Goal: Transaction & Acquisition: Purchase product/service

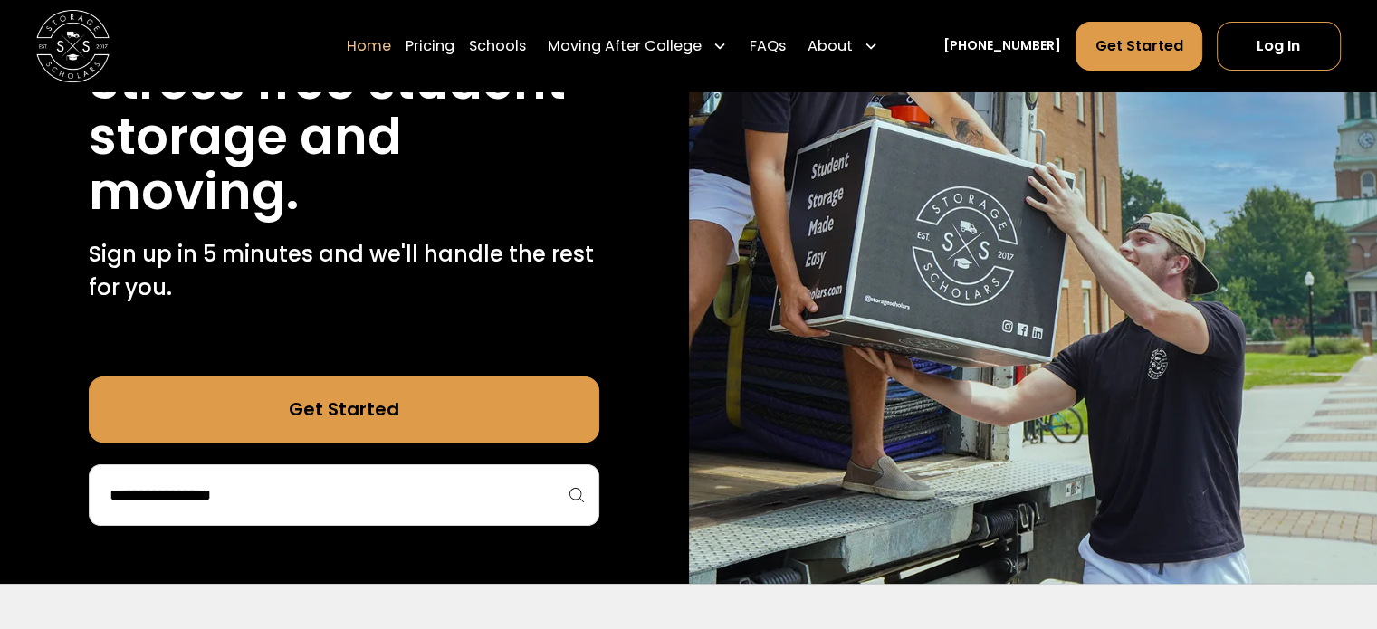
scroll to position [266, 0]
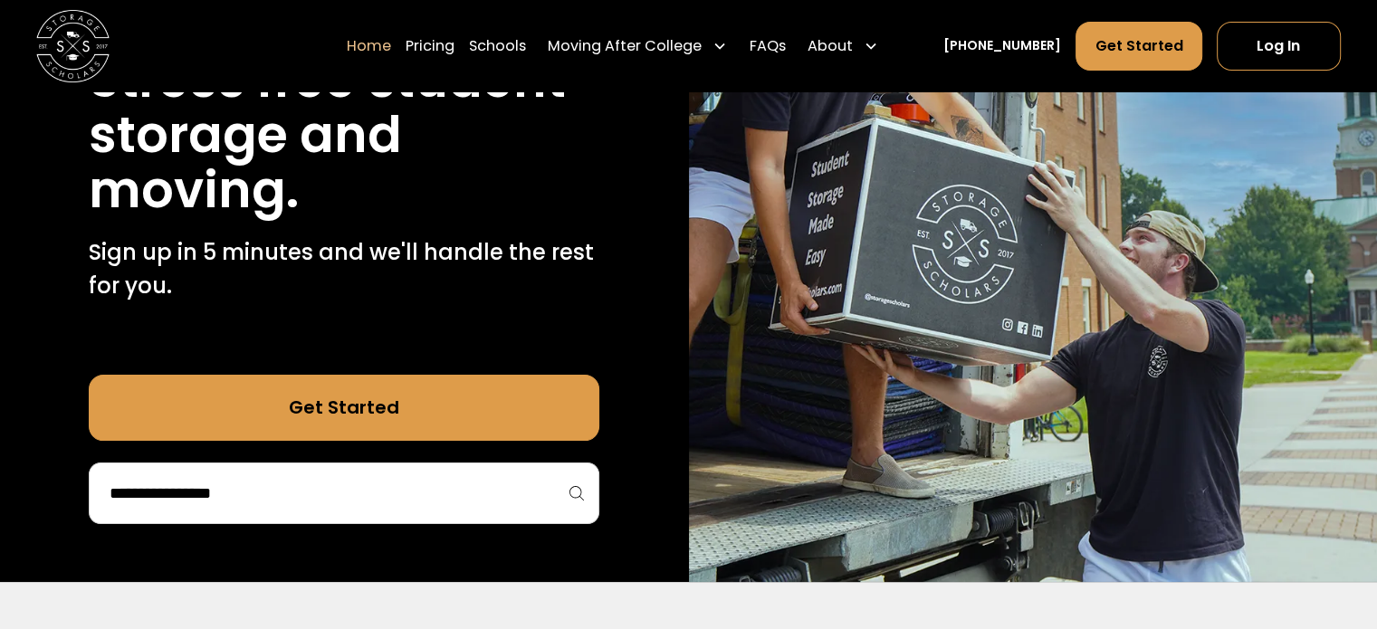
click at [183, 516] on div at bounding box center [344, 494] width 510 height 62
click at [176, 495] on input "search" at bounding box center [344, 493] width 472 height 31
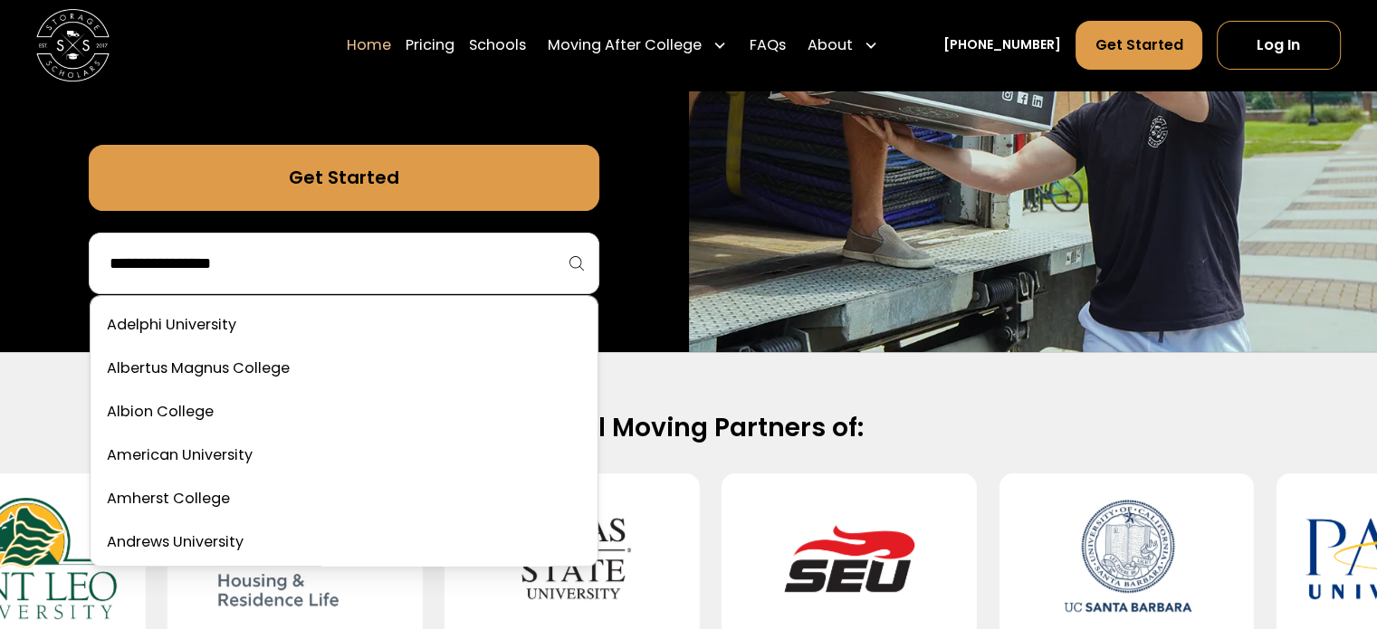
scroll to position [498, 0]
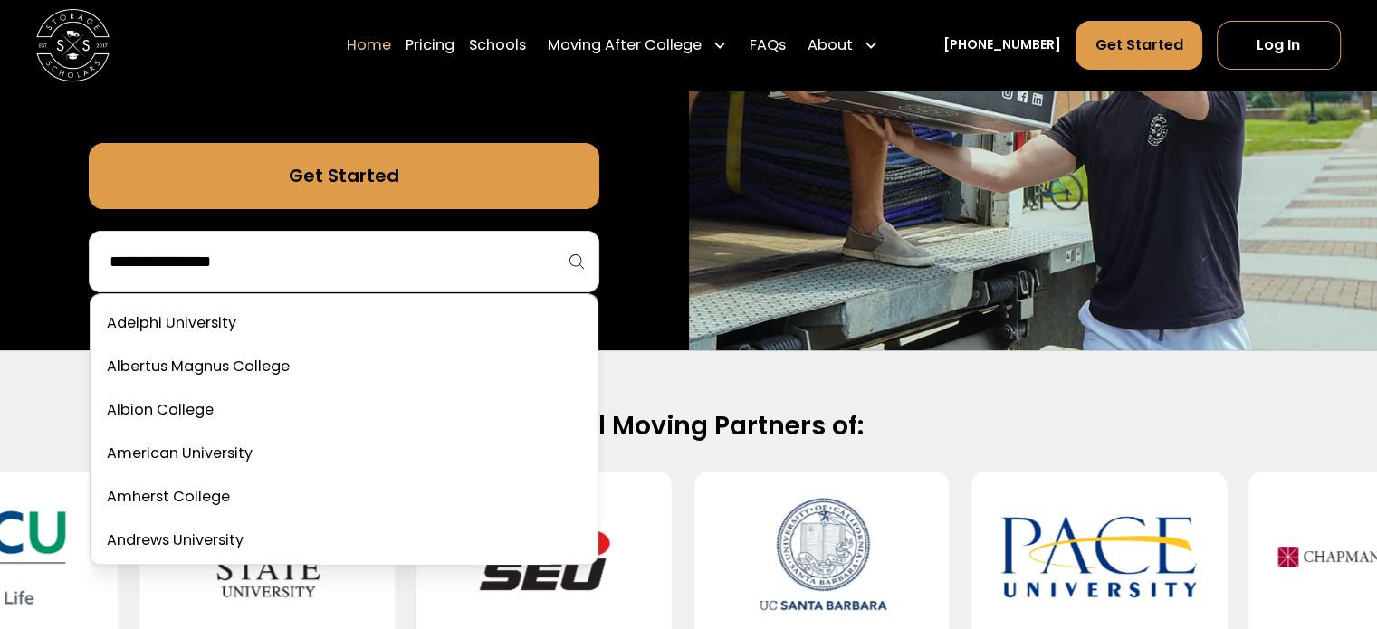
click at [823, 296] on img at bounding box center [1033, 1] width 689 height 699
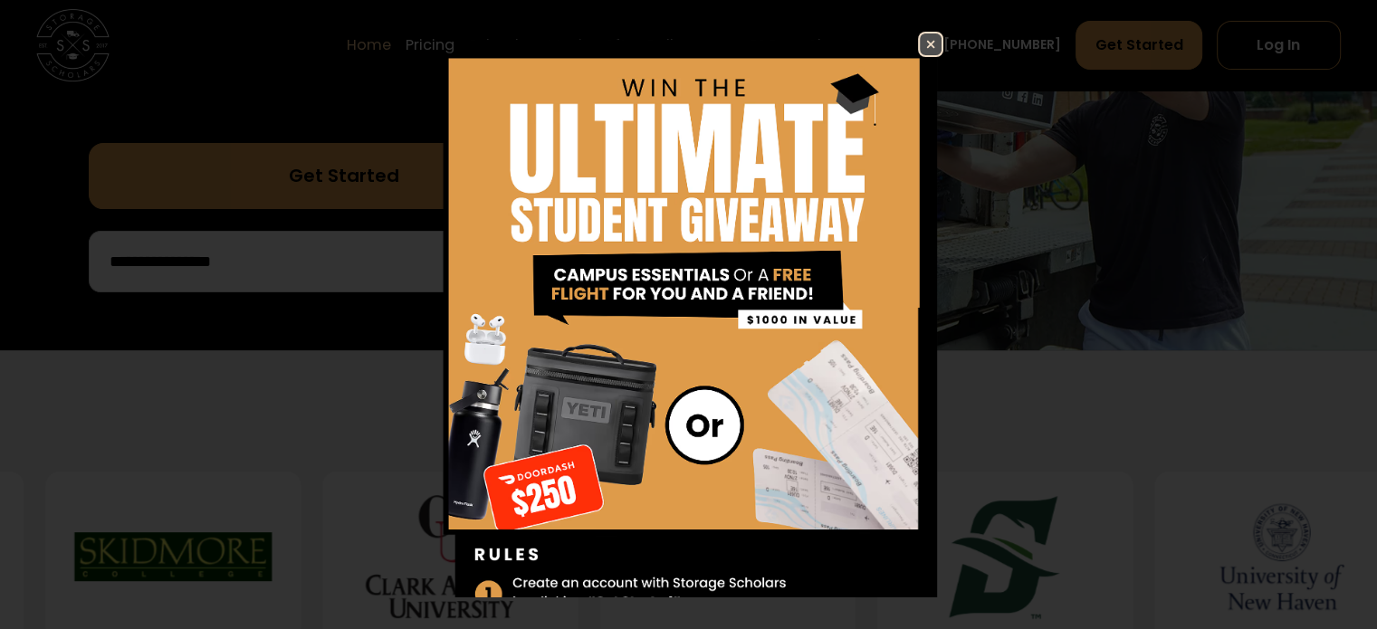
click at [920, 39] on img at bounding box center [931, 44] width 22 height 22
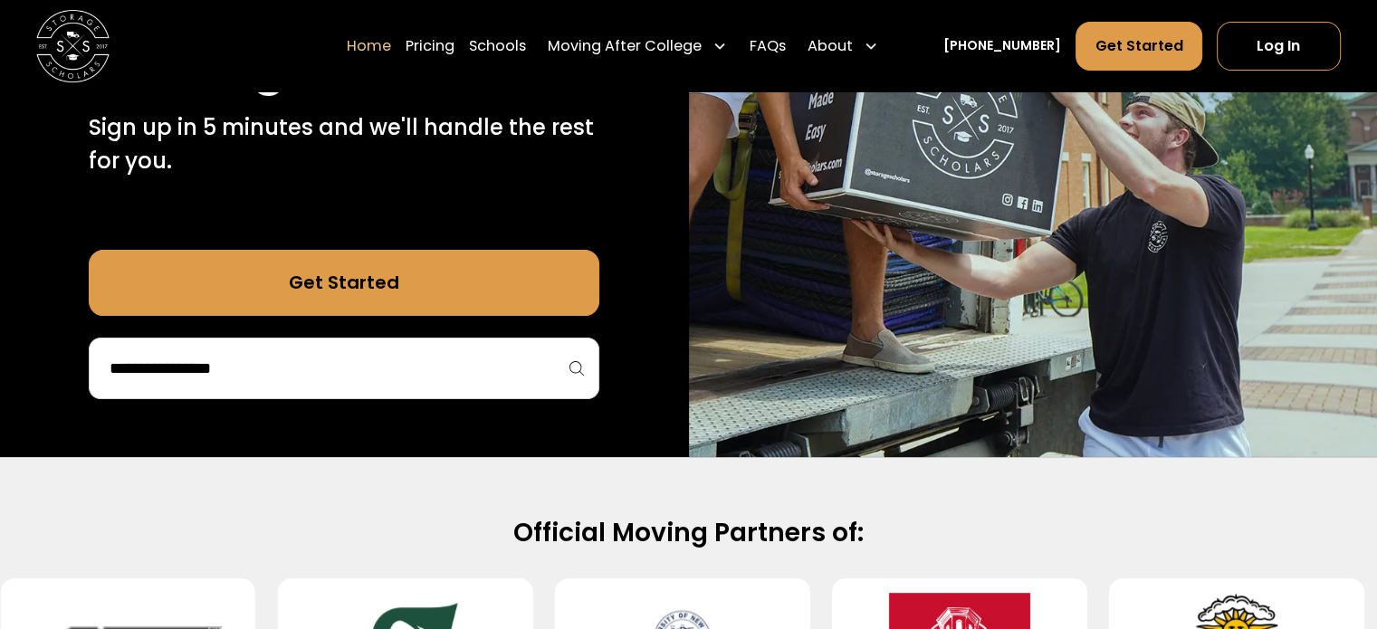
scroll to position [393, 0]
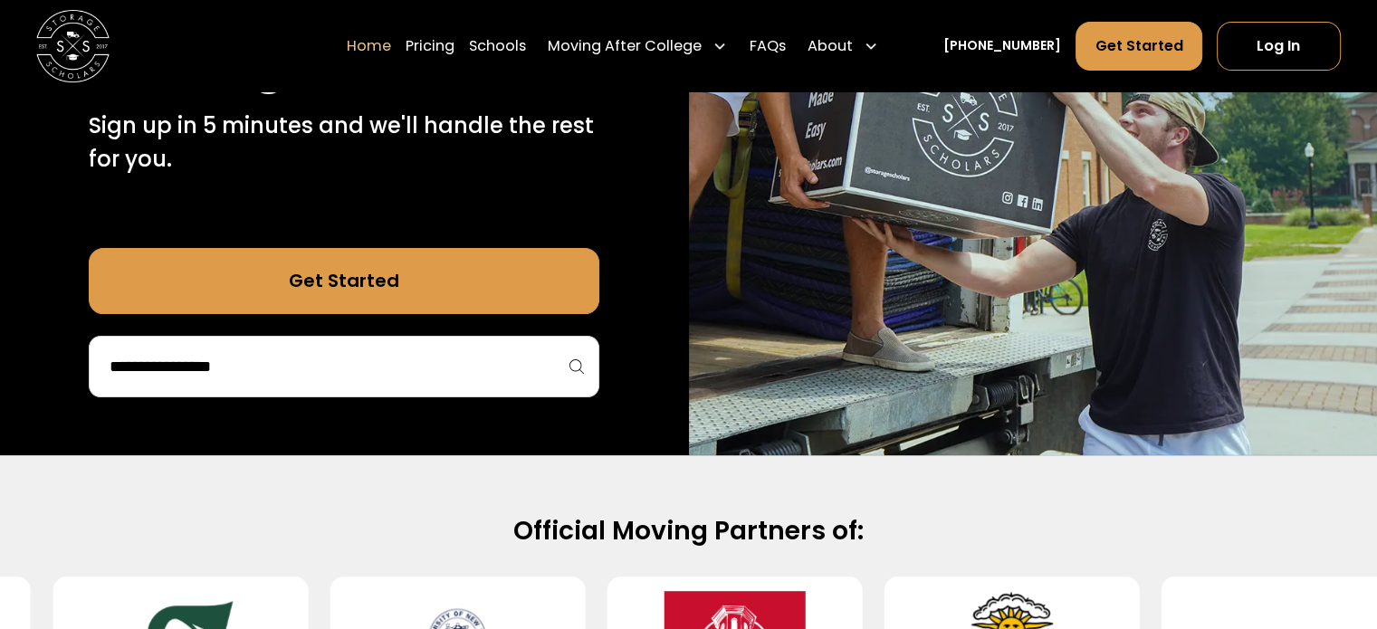
click at [221, 377] on input "search" at bounding box center [344, 366] width 472 height 31
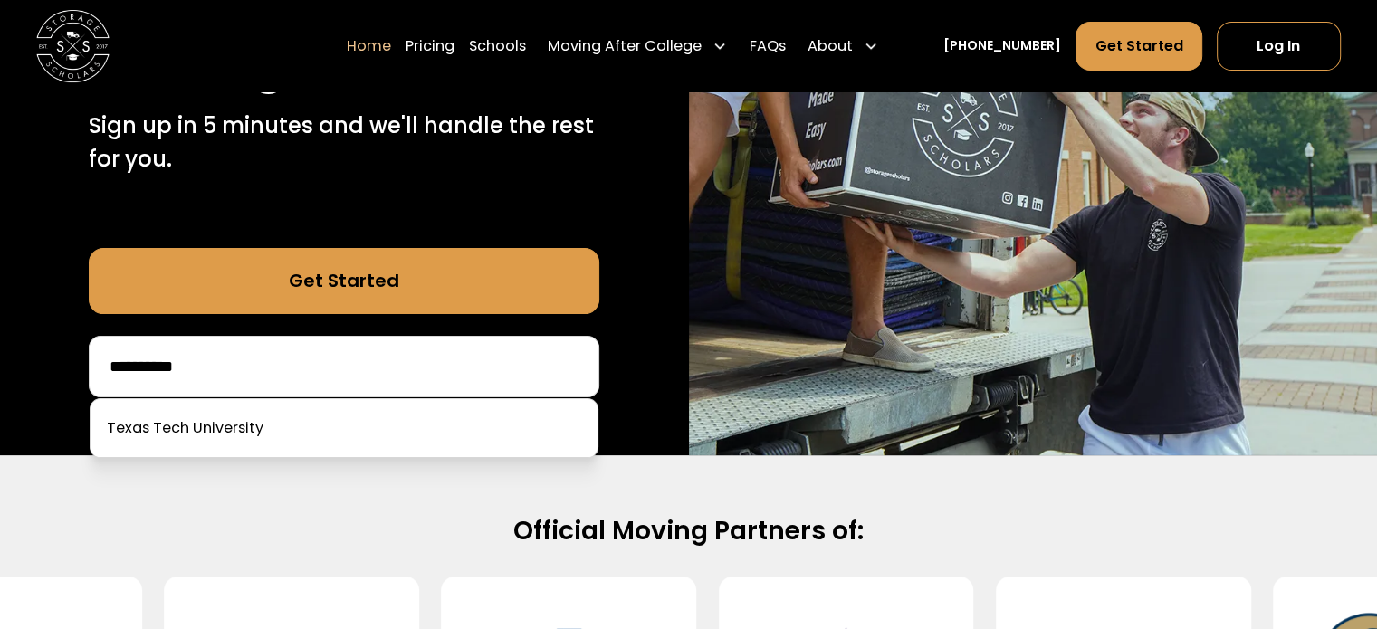
type input "**********"
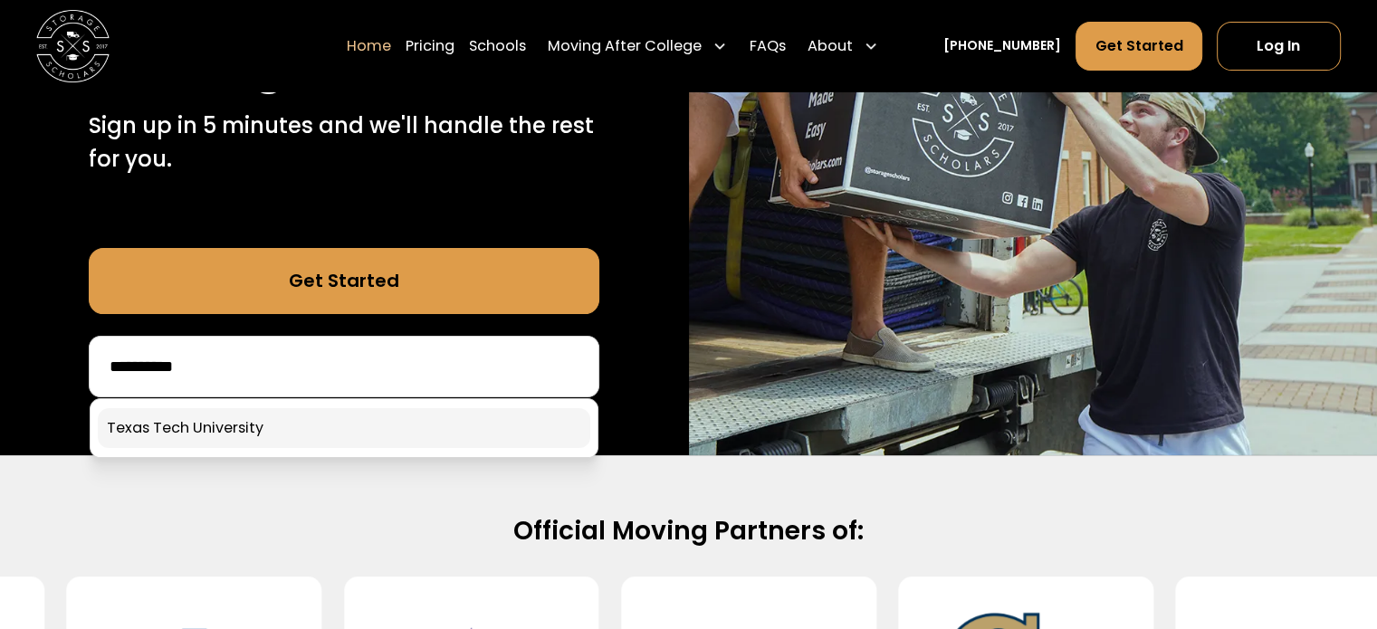
click at [210, 431] on link at bounding box center [344, 428] width 492 height 40
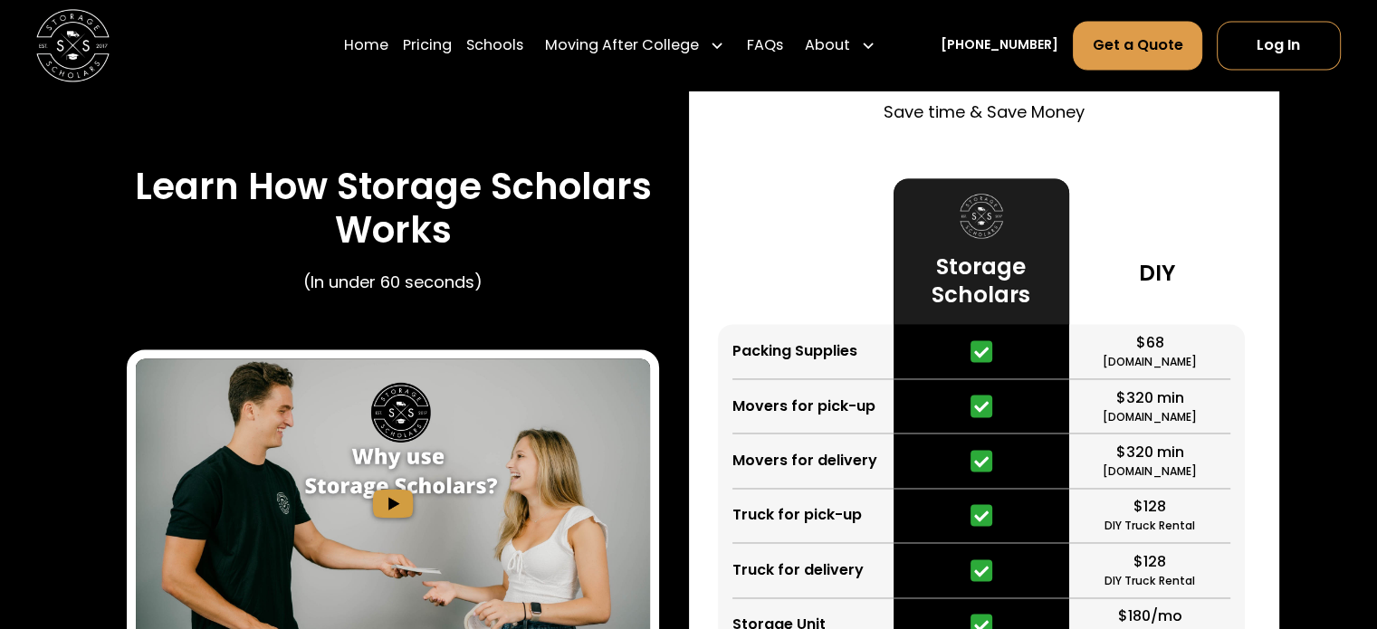
scroll to position [2833, 0]
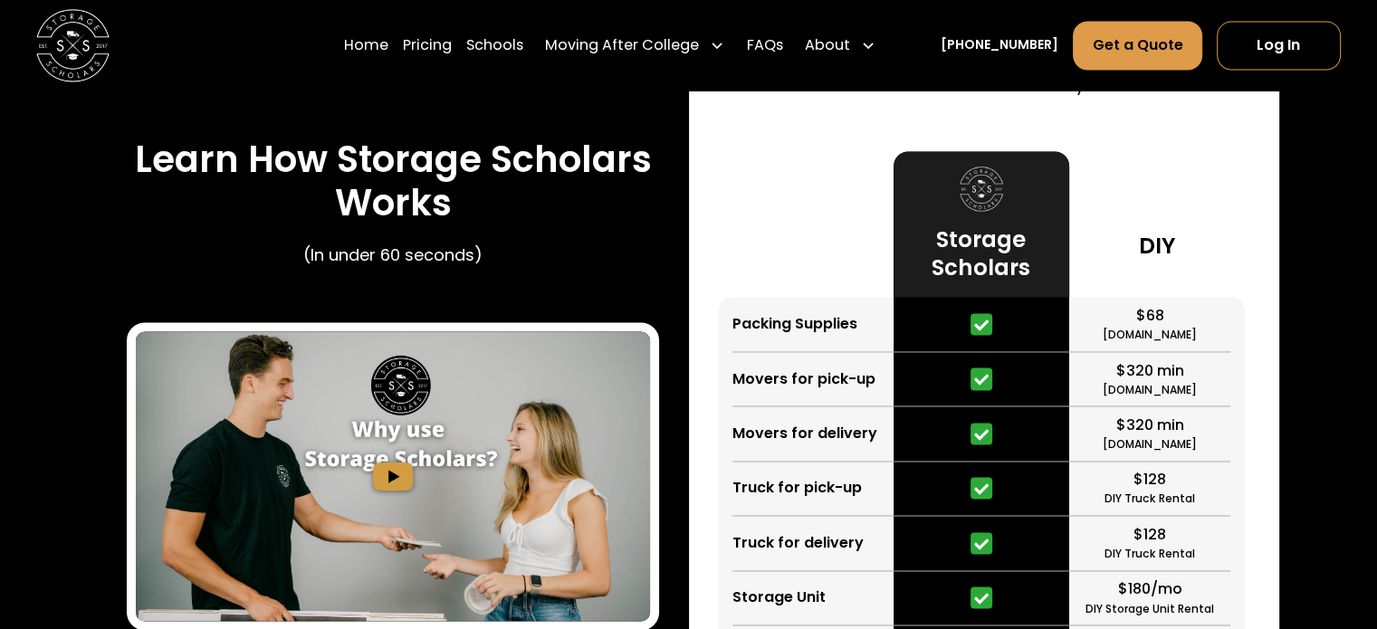
click at [449, 427] on img "open lightbox" at bounding box center [393, 476] width 514 height 290
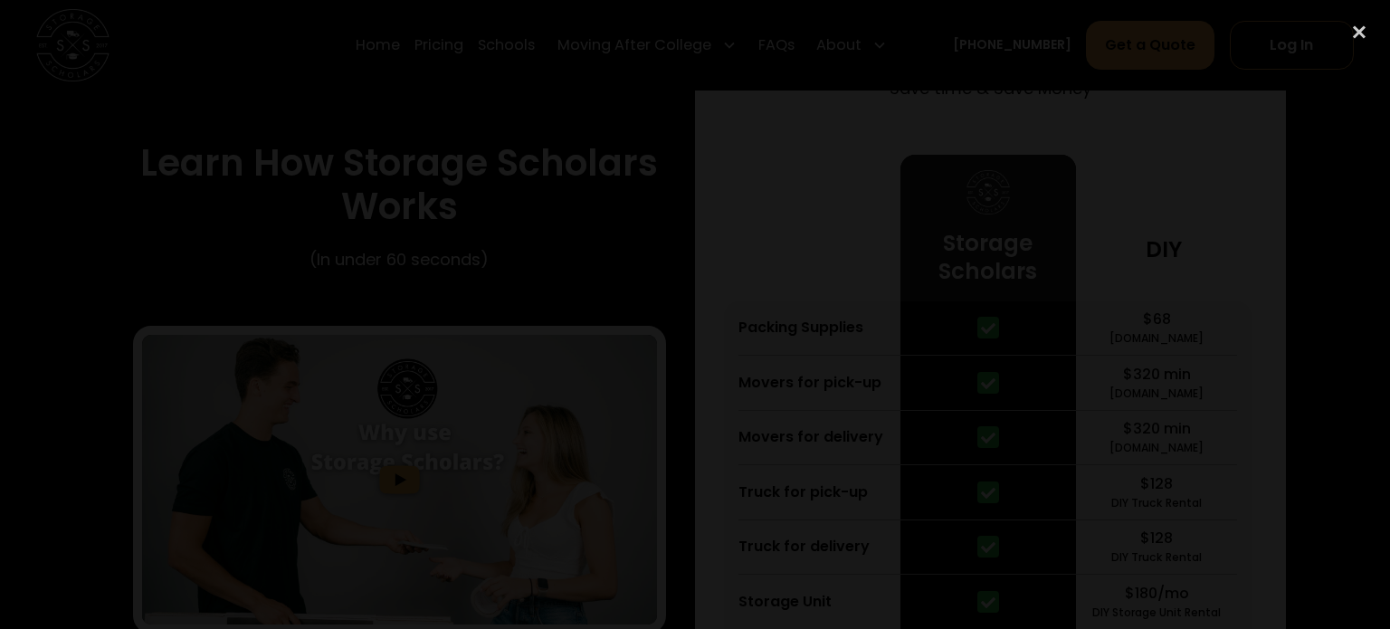
click at [232, 405] on div at bounding box center [695, 315] width 1390 height 604
